Goal: Complete application form

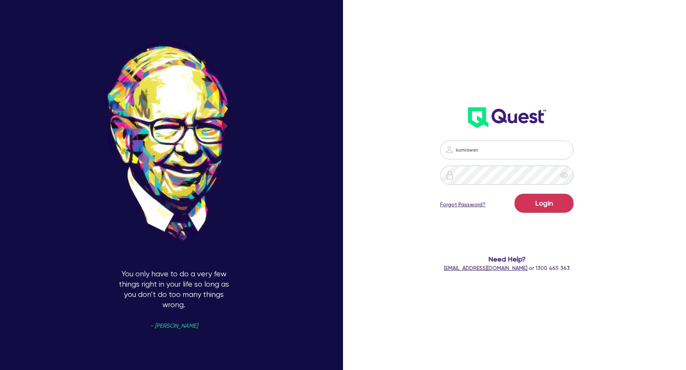
type input "[EMAIL_ADDRESS][DOMAIN_NAME]"
click at [557, 201] on button "Login" at bounding box center [543, 203] width 59 height 19
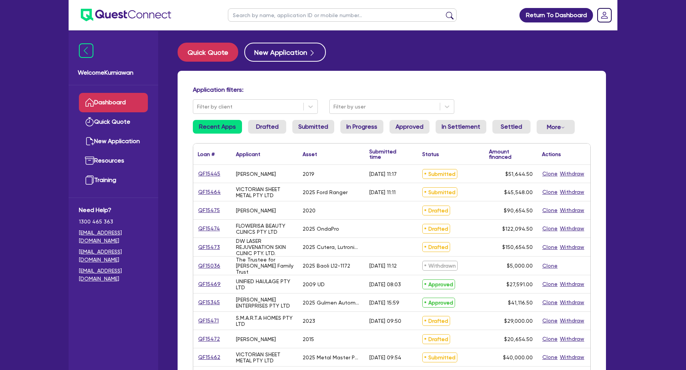
click at [405, 26] on ul at bounding box center [342, 15] width 244 height 30
click at [388, 10] on input "text" at bounding box center [342, 14] width 229 height 13
type input "QF15471"
click at [443, 11] on button "submit" at bounding box center [449, 16] width 12 height 11
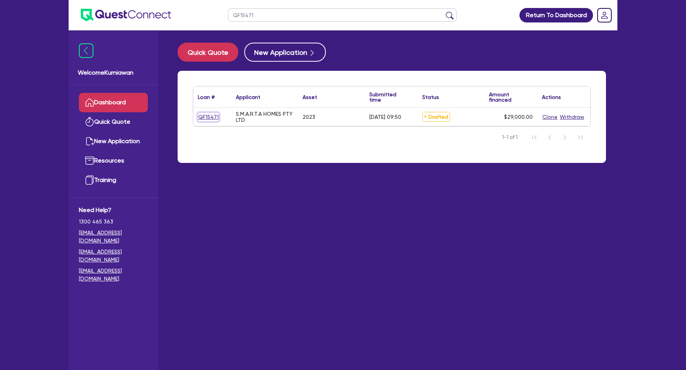
click at [208, 118] on link "QF15471" at bounding box center [208, 117] width 21 height 9
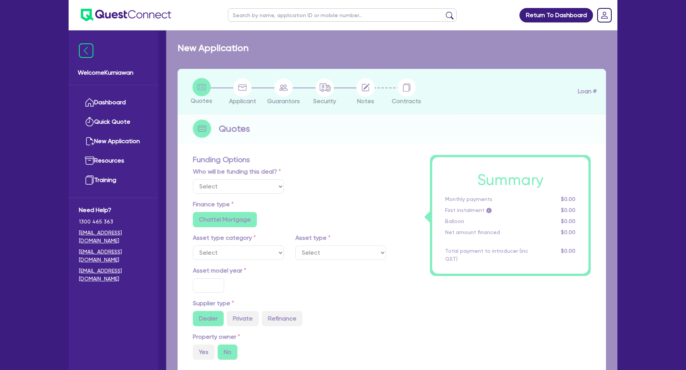
select select "Quest Finance - Own Book"
select select "CARS_AND_LIGHT_TRUCKS"
type input "2023"
radio input "true"
type input "29,000"
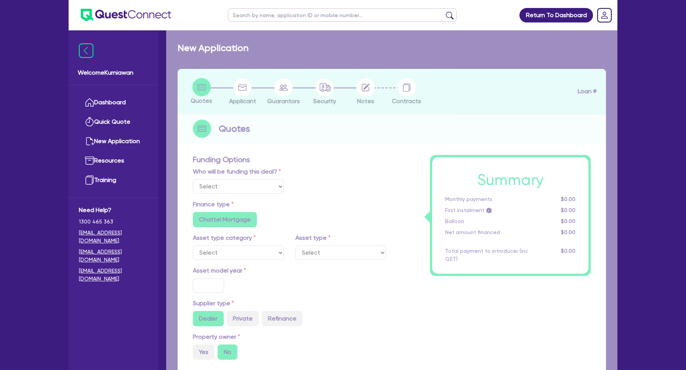
type input "10"
type input "2,900"
type input "17.95"
type input "1,200"
select select "PASSENGER_VEHICLES"
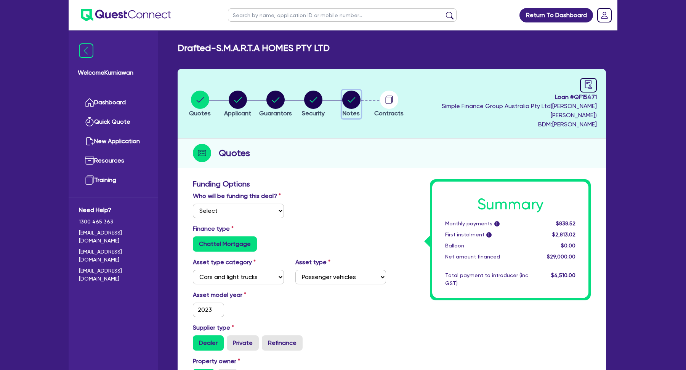
click at [360, 98] on circle "button" at bounding box center [351, 100] width 18 height 18
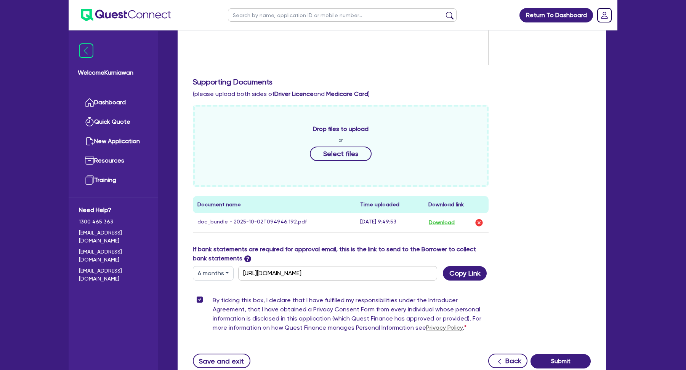
scroll to position [262, 0]
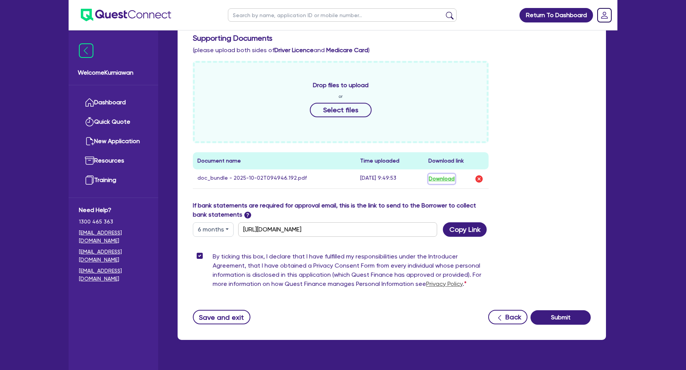
click at [442, 174] on button "Download" at bounding box center [441, 179] width 27 height 10
click at [558, 133] on div "Drop files to upload or Select files Document name Time uploaded Download link …" at bounding box center [391, 131] width 409 height 140
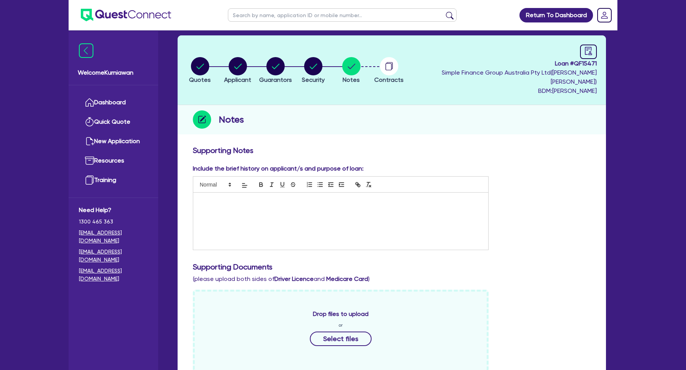
scroll to position [0, 0]
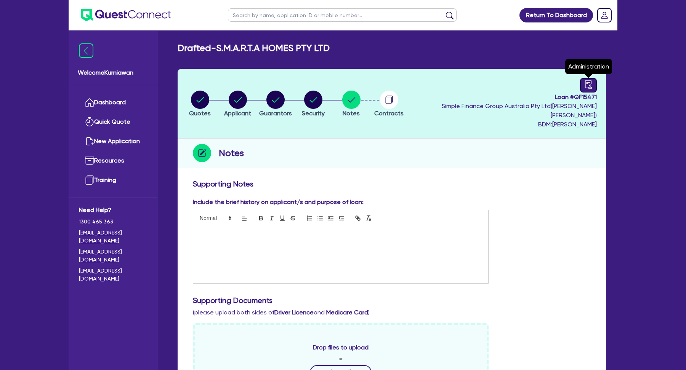
click at [591, 84] on icon "audit" at bounding box center [588, 84] width 8 height 8
select select "DRAFTED_NEW"
select select "Quest Finance - Own Book"
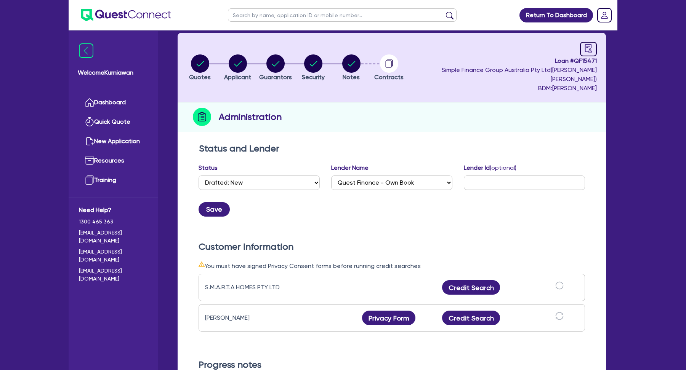
scroll to position [13, 0]
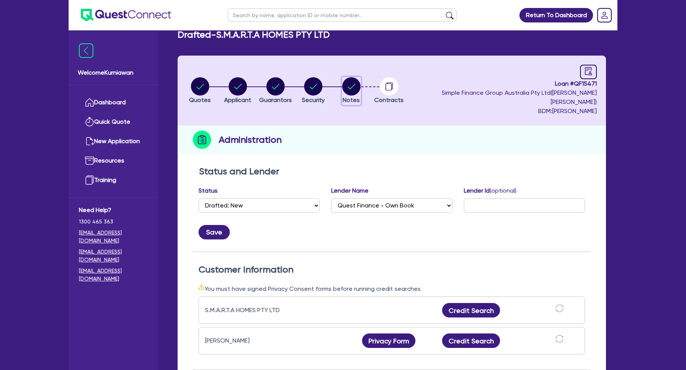
click at [360, 77] on circle "button" at bounding box center [351, 86] width 18 height 18
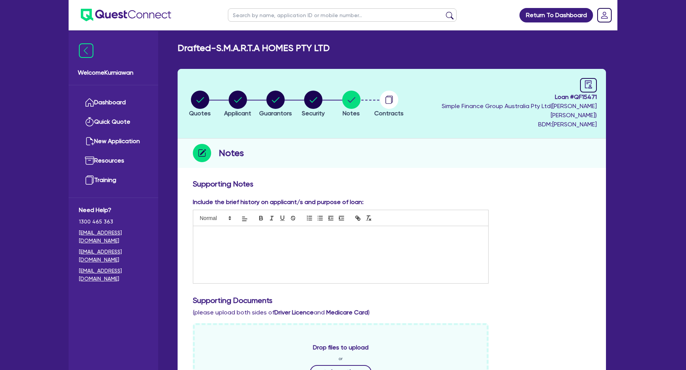
click at [584, 97] on span "Loan # QF15471" at bounding box center [502, 97] width 187 height 9
copy span "QF15471"
